Goal: Task Accomplishment & Management: Complete application form

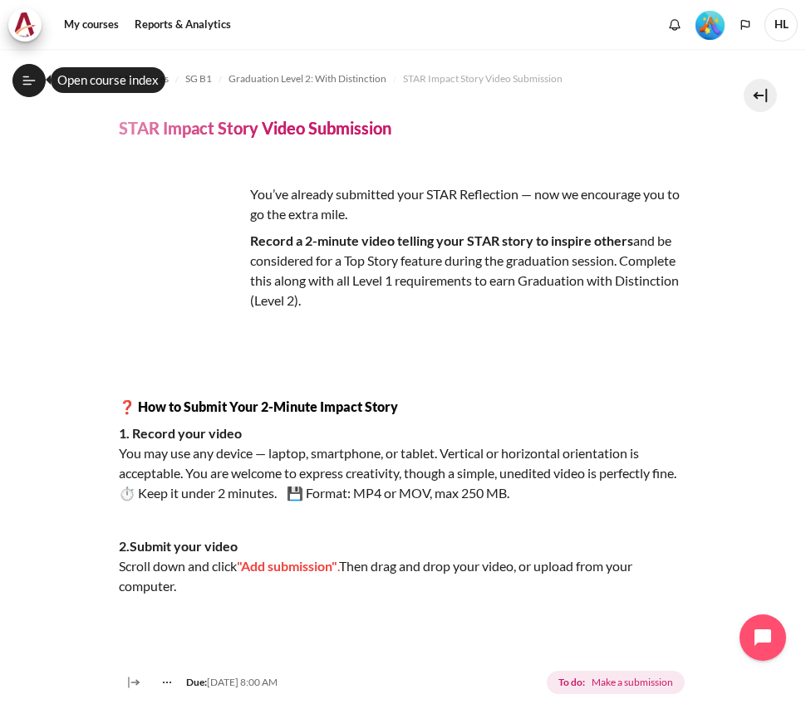
scroll to position [249, 0]
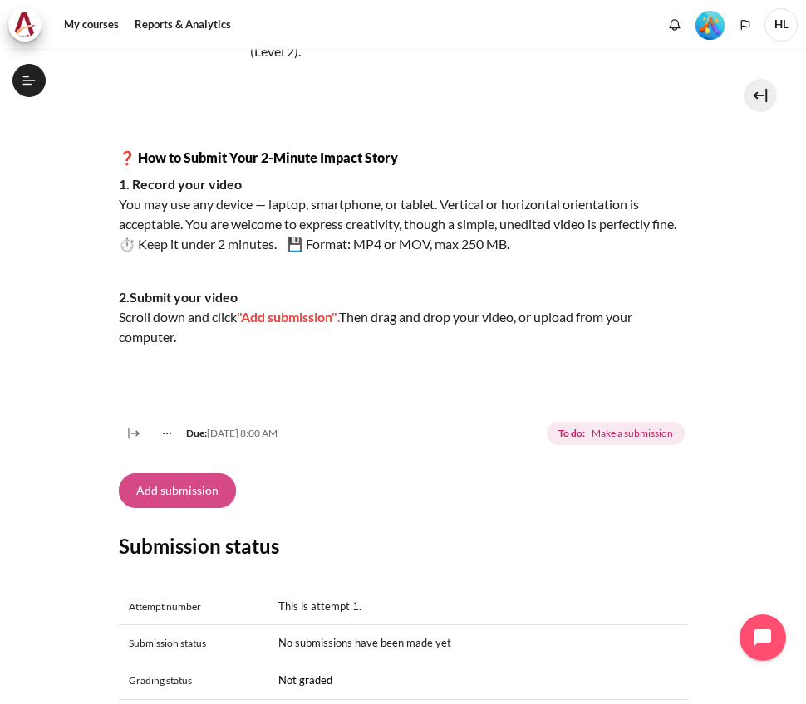
click at [194, 507] on button "Add submission" at bounding box center [177, 490] width 117 height 35
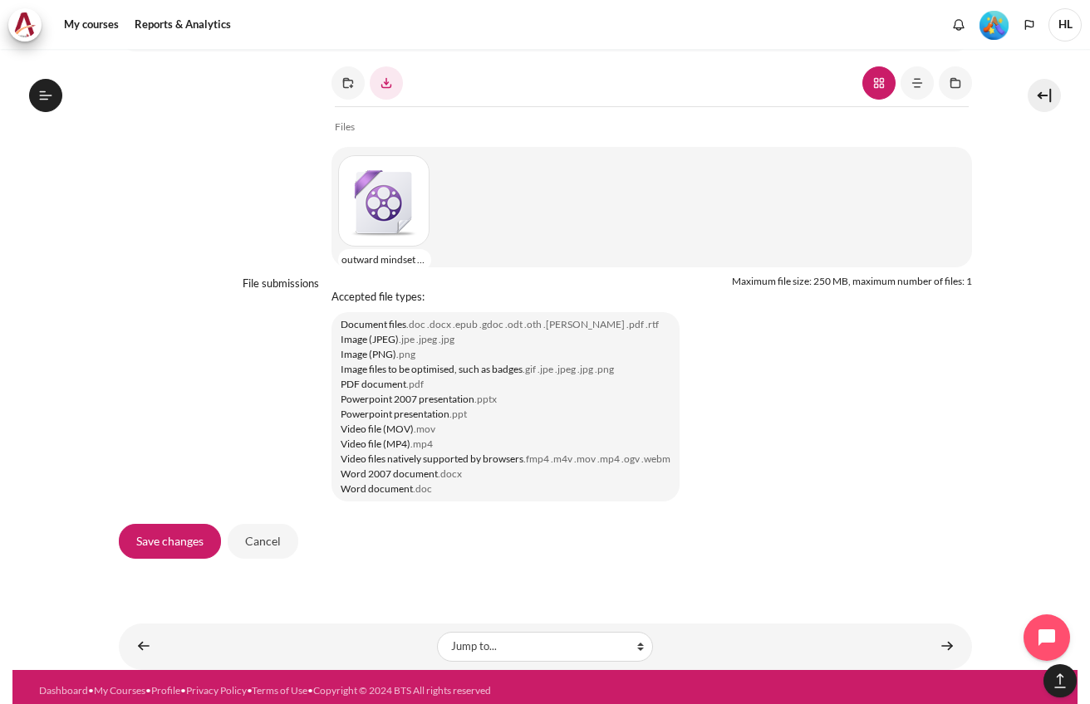
scroll to position [1413, 0]
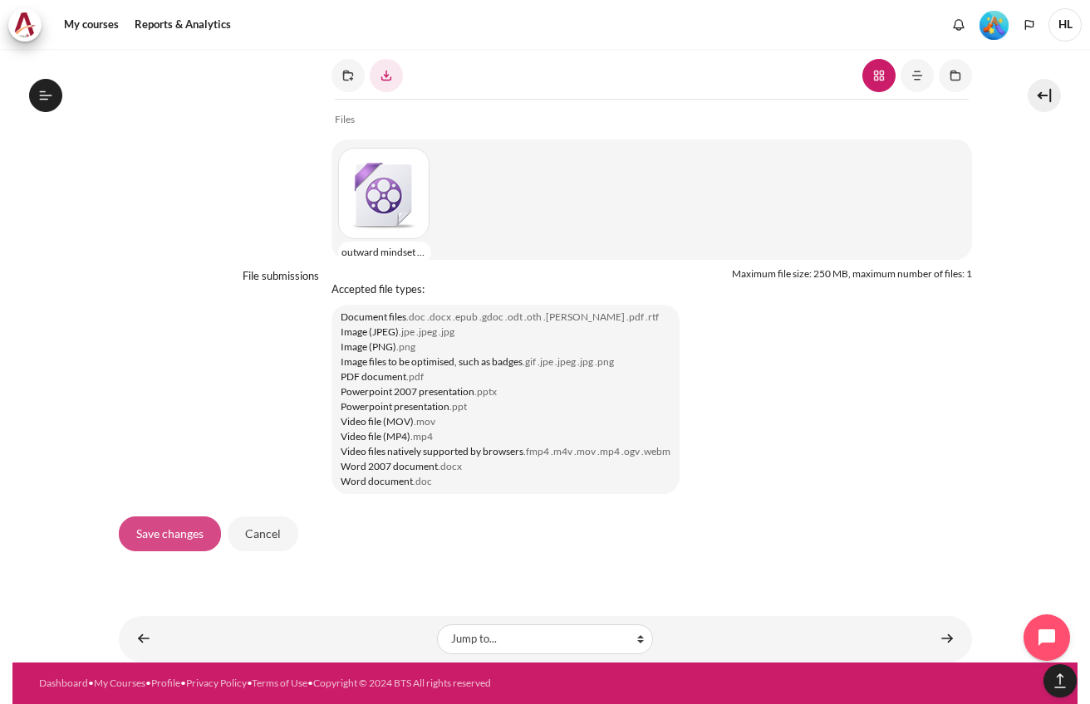
click at [169, 531] on input "Save changes" at bounding box center [170, 534] width 102 height 35
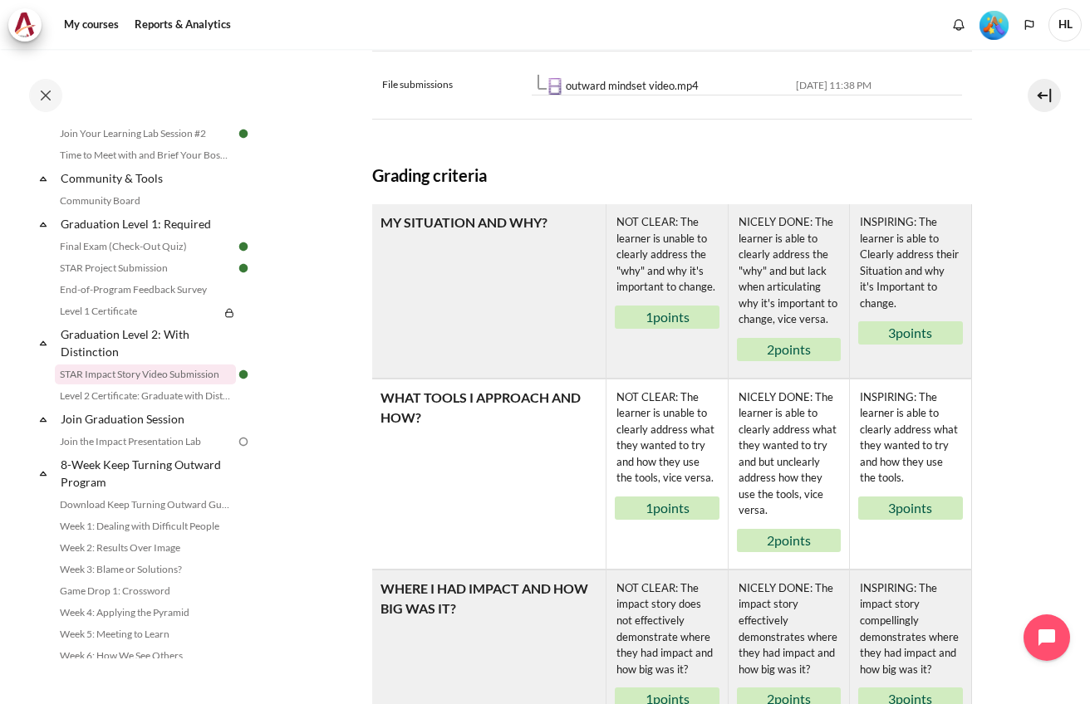
scroll to position [1156, 0]
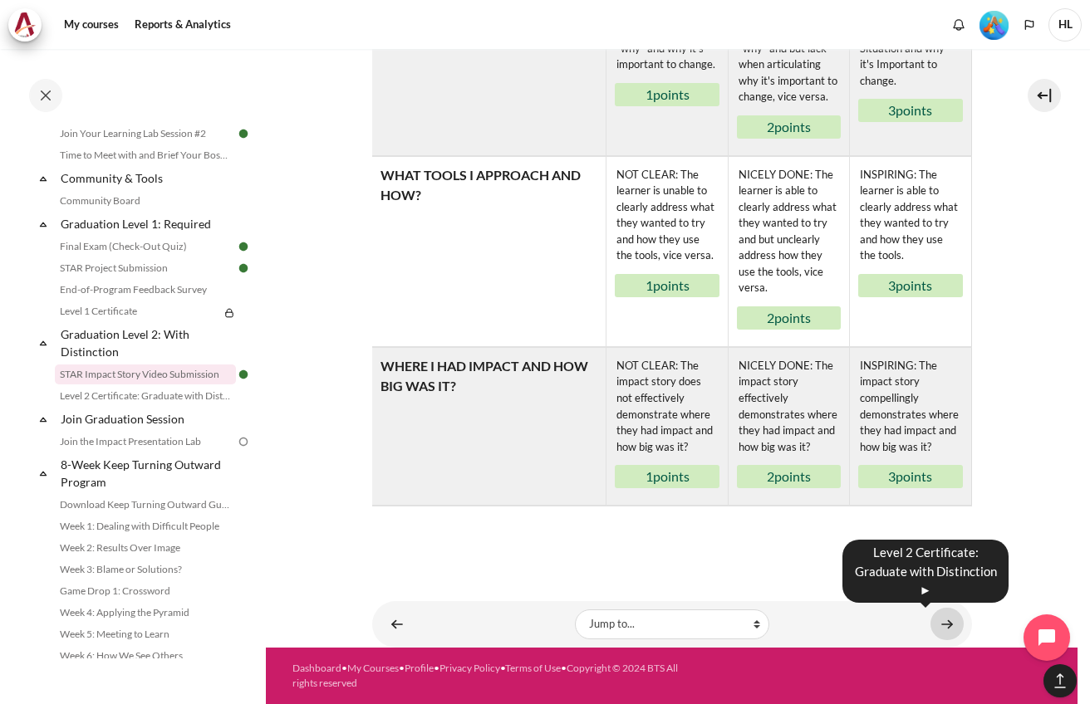
click at [934, 625] on link "Content" at bounding box center [946, 624] width 33 height 32
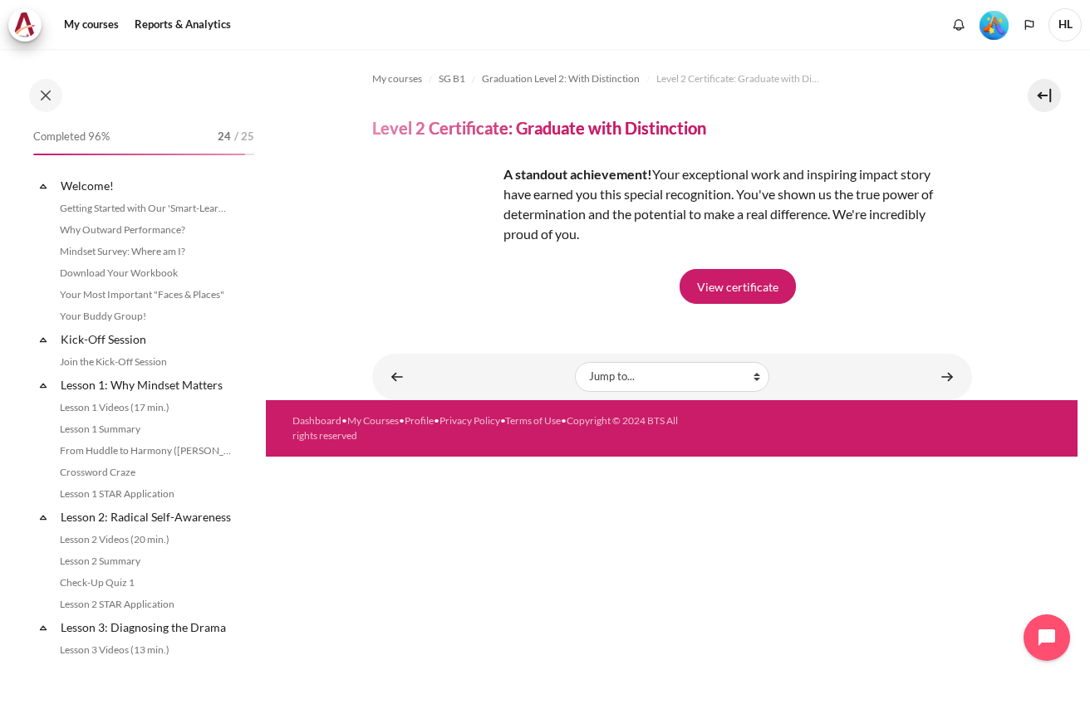
scroll to position [1736, 0]
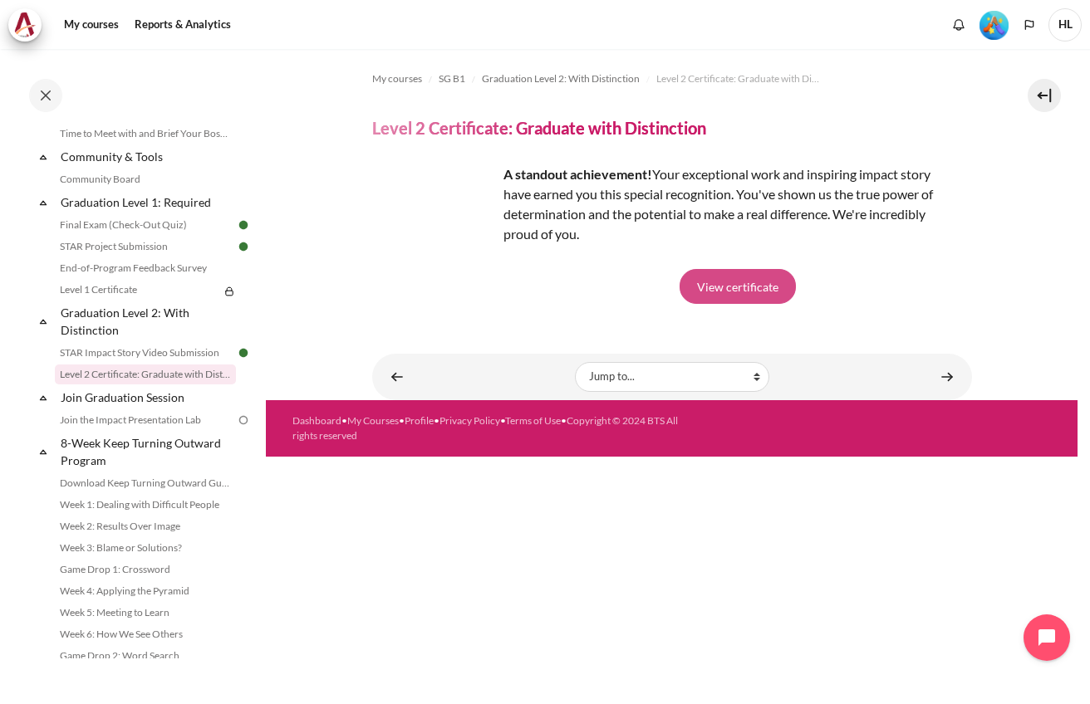
click at [754, 292] on link "View certificate" at bounding box center [737, 286] width 116 height 35
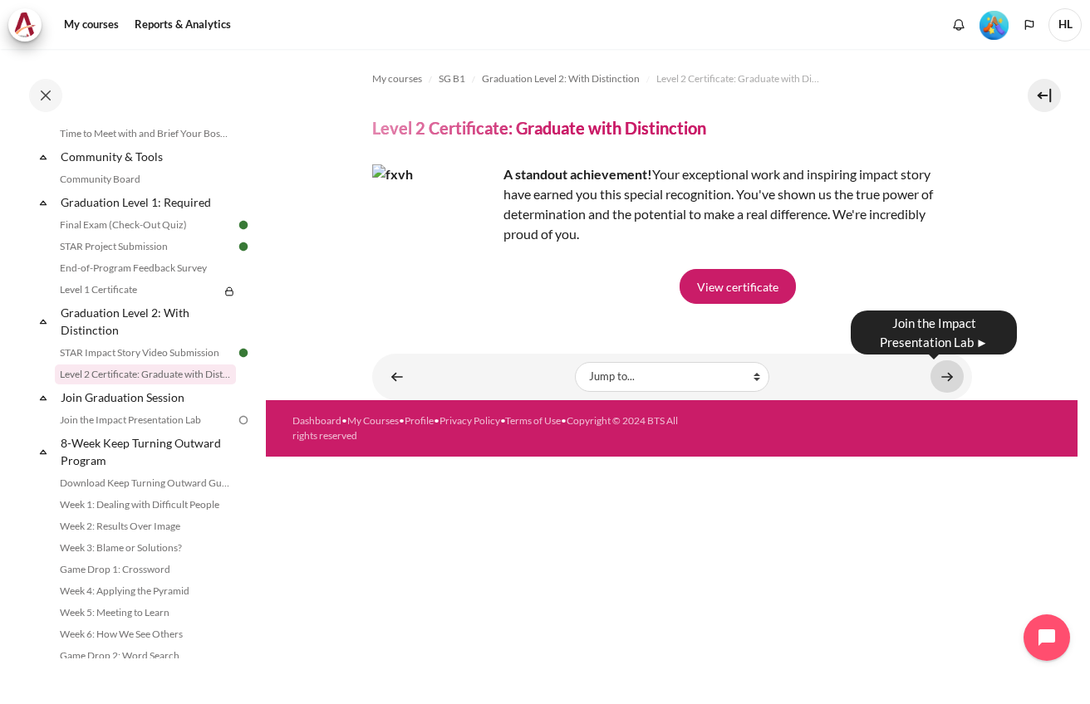
click at [955, 376] on link "Content" at bounding box center [946, 376] width 33 height 32
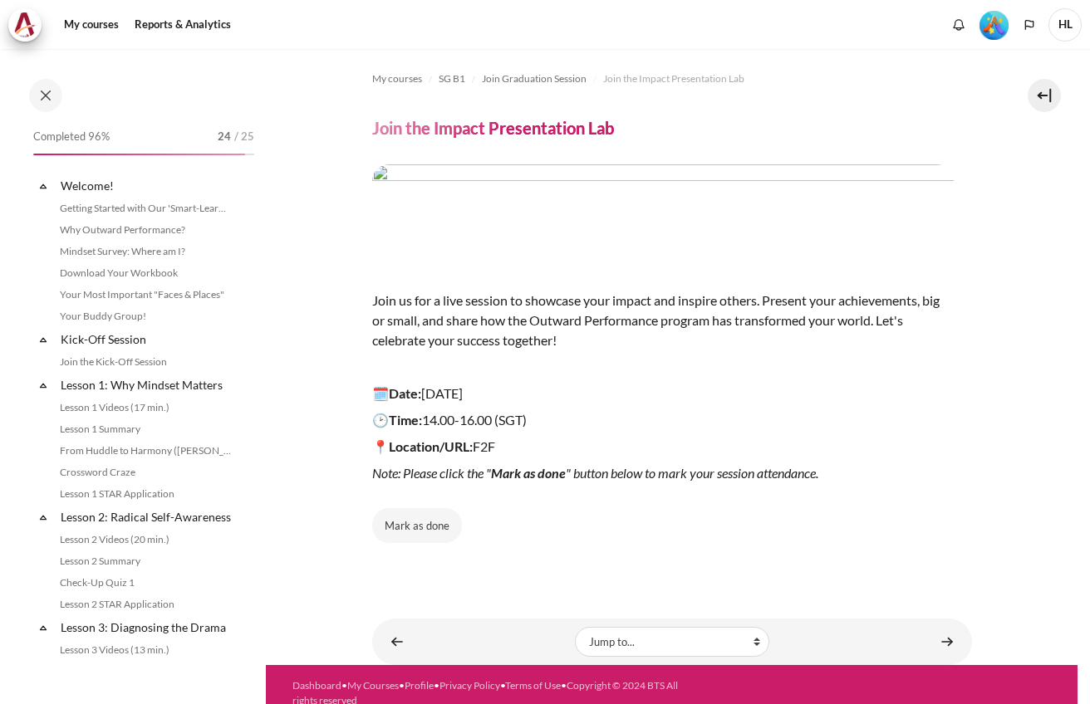
scroll to position [1781, 0]
